Goal: Check status

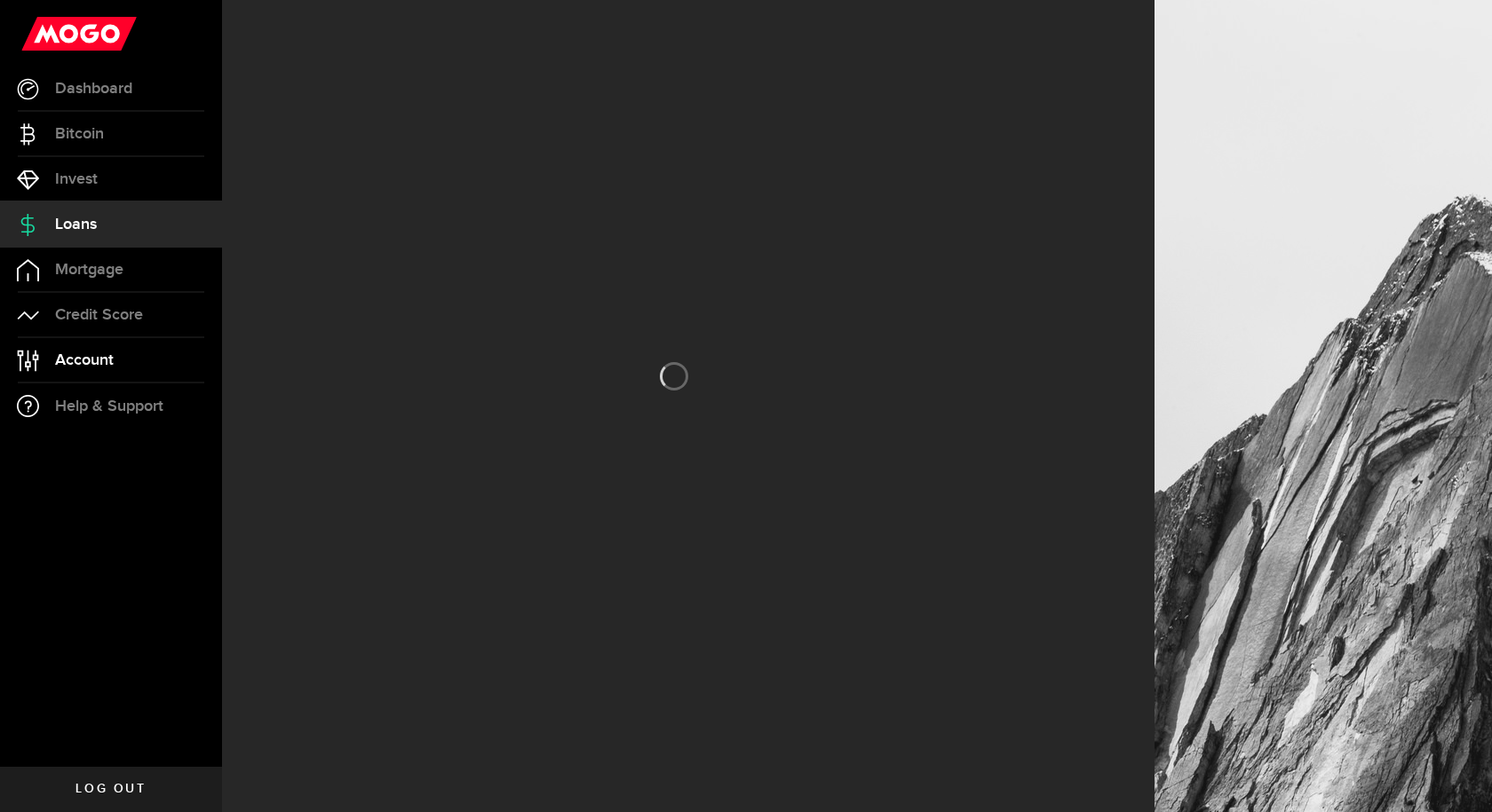
click at [55, 353] on span "Account" at bounding box center [84, 360] width 59 height 16
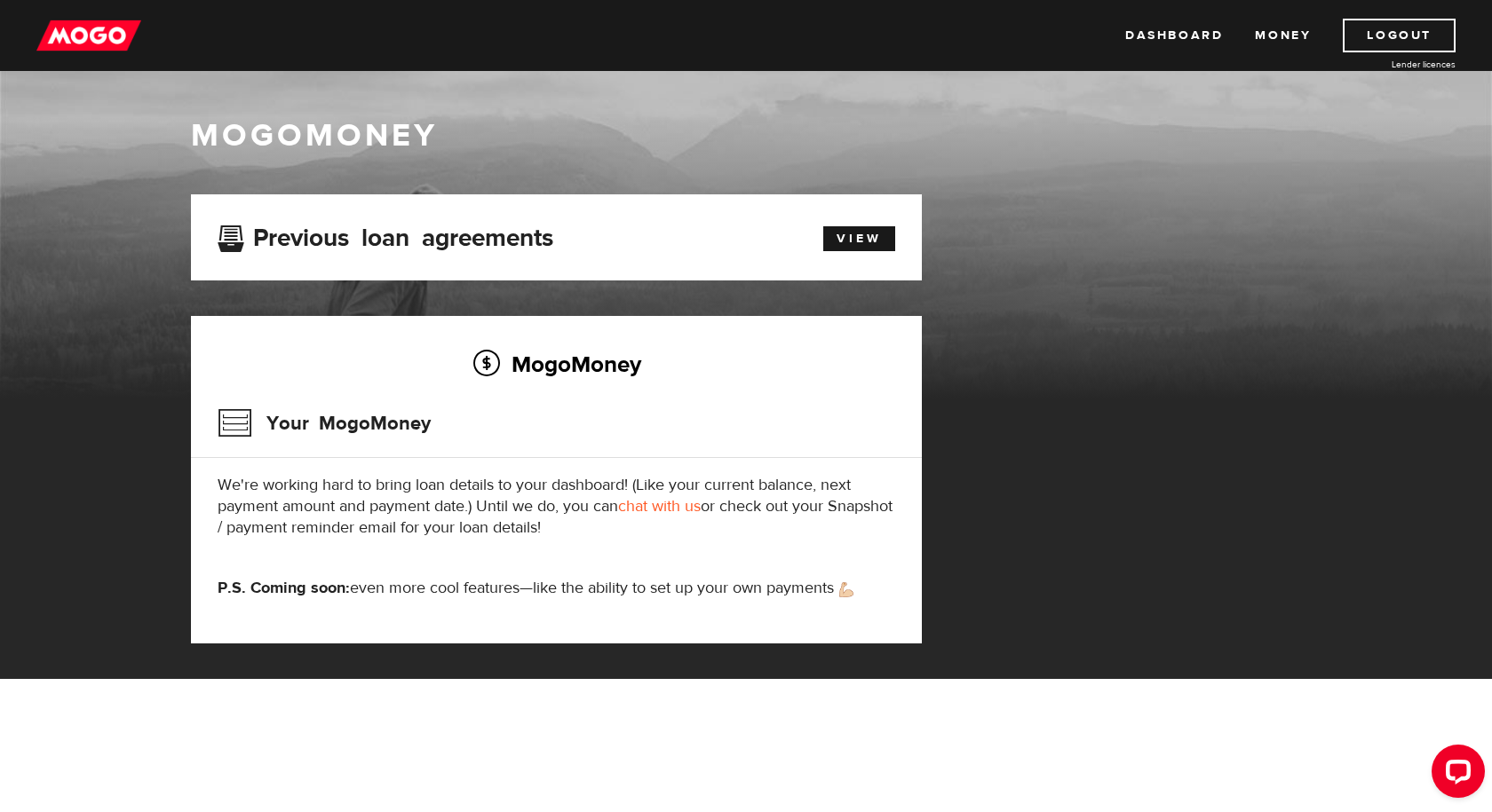
drag, startPoint x: 330, startPoint y: 500, endPoint x: 435, endPoint y: 388, distance: 153.5
click at [333, 499] on p "We're working hard to bring loan details to your dashboard! (Like your current …" at bounding box center [556, 506] width 678 height 64
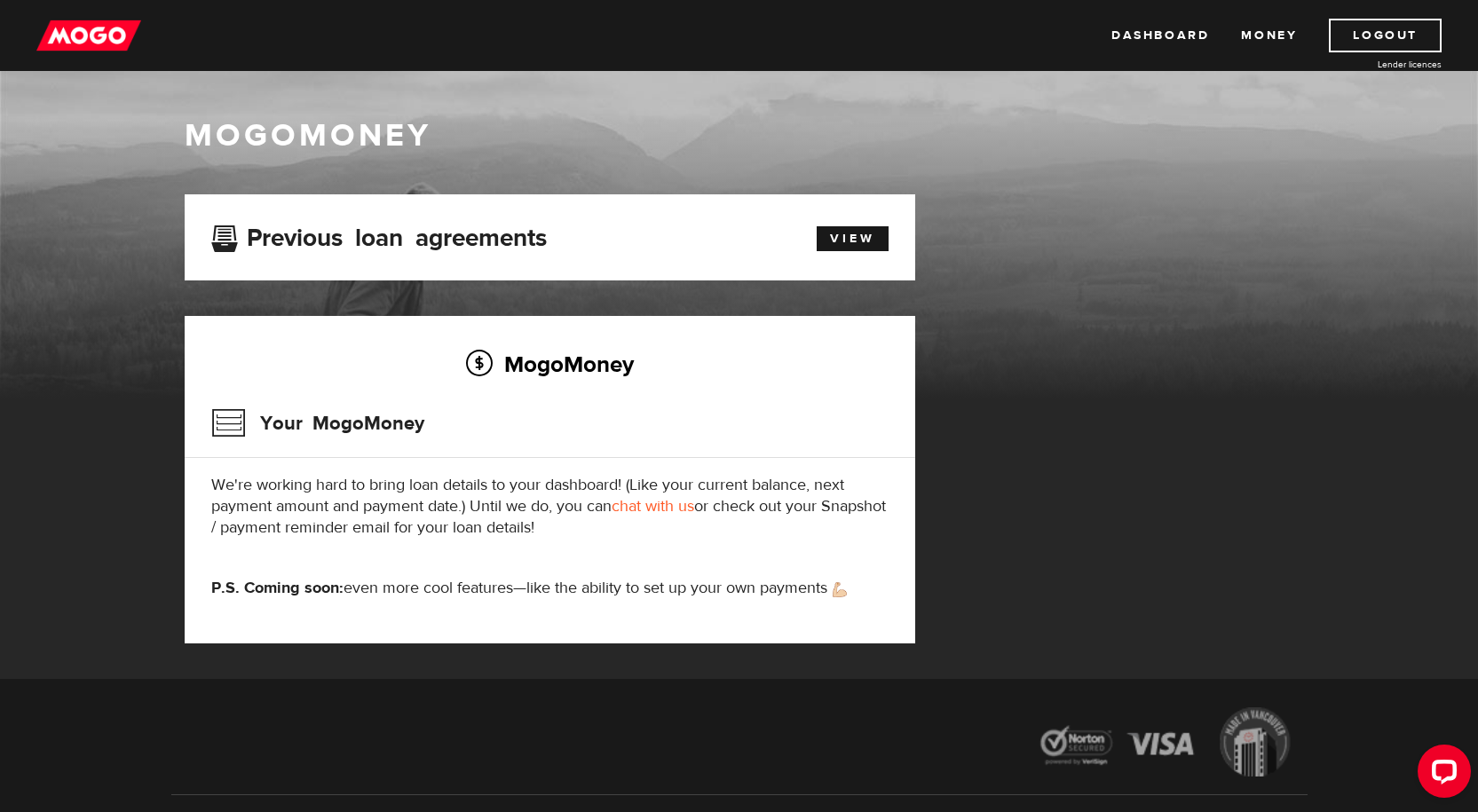
click at [422, 482] on p "We're working hard to bring loan details to your dashboard! (Like your current …" at bounding box center [550, 506] width 678 height 64
click at [587, 396] on div "MogoMoney Your MogoMoney We're working hard to bring loan details to your dashb…" at bounding box center [550, 480] width 731 height 328
click at [851, 333] on div "MogoMoney Your MogoMoney We're working hard to bring loan details to your dashb…" at bounding box center [550, 480] width 731 height 328
click at [857, 324] on div "MogoMoney Your MogoMoney We're working hard to bring loan details to your dashb…" at bounding box center [550, 480] width 731 height 328
drag, startPoint x: 1173, startPoint y: 41, endPoint x: 1051, endPoint y: 72, distance: 125.9
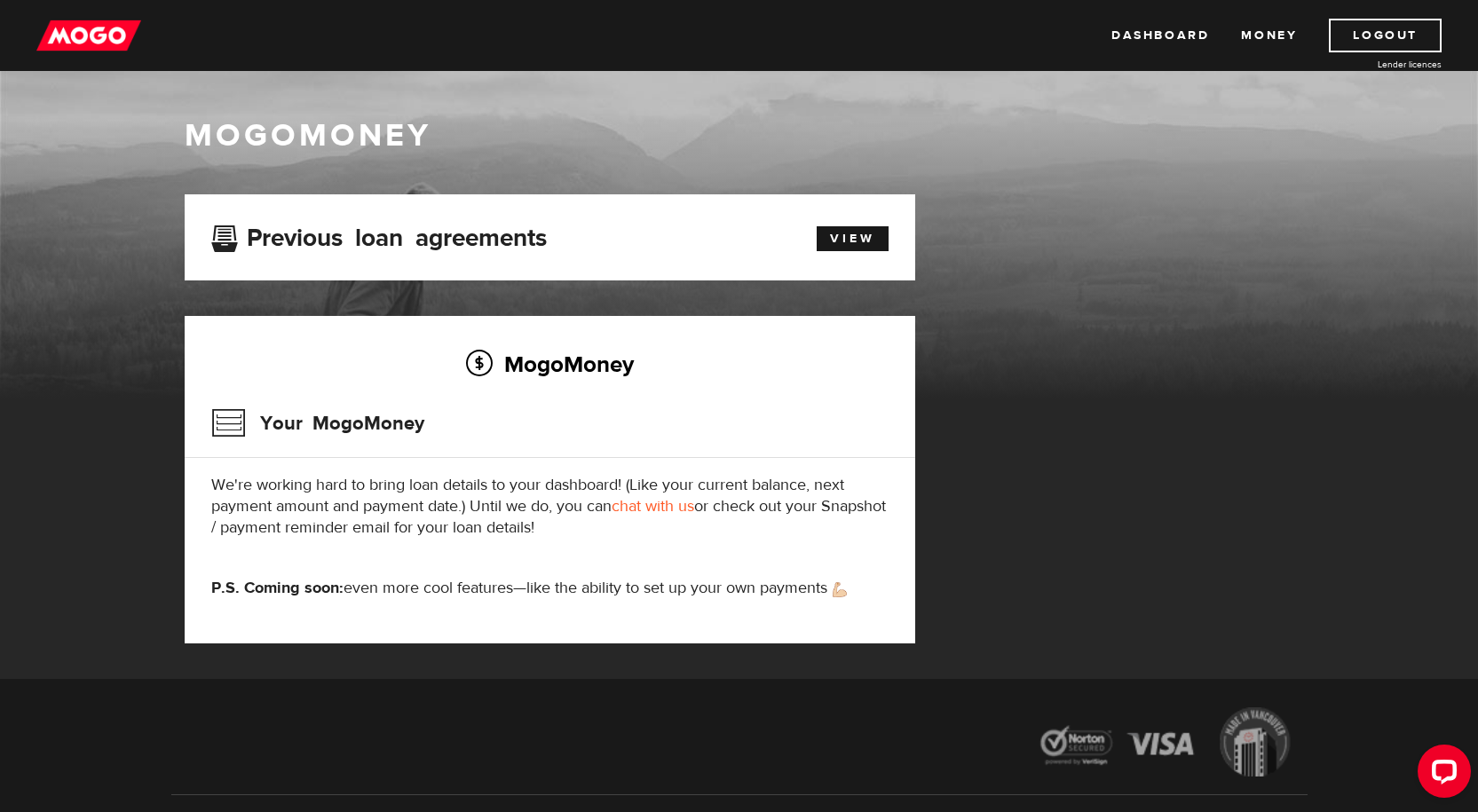
click at [1173, 41] on link "Dashboard" at bounding box center [1161, 35] width 98 height 33
click at [514, 453] on div "Your MogoMoney" at bounding box center [550, 429] width 678 height 58
drag, startPoint x: 255, startPoint y: 595, endPoint x: 734, endPoint y: 72, distance: 709.2
click at [261, 594] on strong "P.S. Coming soon:" at bounding box center [277, 588] width 132 height 21
